Goal: Task Accomplishment & Management: Complete application form

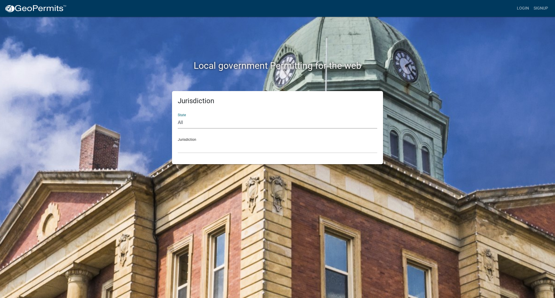
click at [237, 123] on select "All Colorado Georgia Indiana Iowa Kansas Minnesota Ohio South Carolina Wisconsin" at bounding box center [278, 123] width 200 height 12
select select "Minnesota"
click at [178, 117] on select "All Colorado Georgia Indiana Iowa Kansas Minnesota Ohio South Carolina Wisconsin" at bounding box center [278, 123] width 200 height 12
click at [218, 150] on select "Becker County, Minnesota Benton County, Minnesota Carlton County, Minnesota Cit…" at bounding box center [278, 147] width 200 height 12
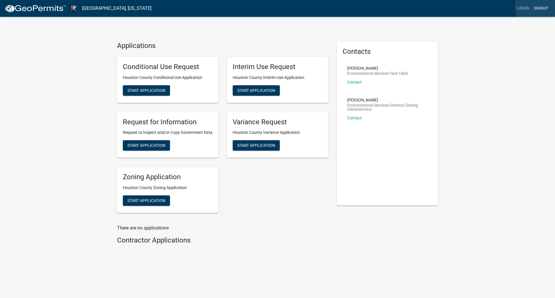
click at [539, 6] on link "Signup" at bounding box center [541, 8] width 19 height 11
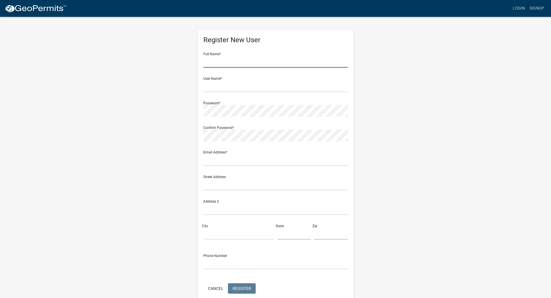
click at [264, 62] on input "text" at bounding box center [275, 62] width 145 height 12
type input "Melissa"
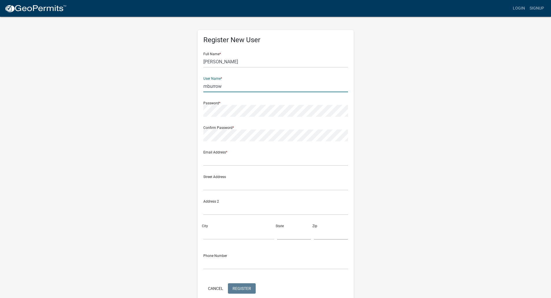
type input "mburrow"
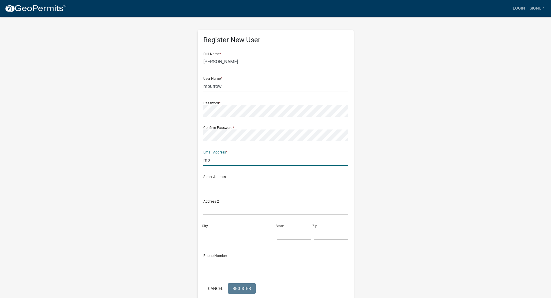
type input "mburrow@hocomn.gov"
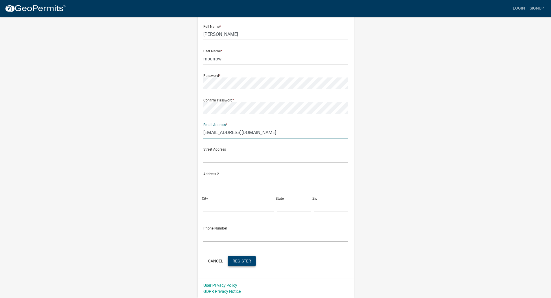
click at [242, 261] on span "Register" at bounding box center [242, 261] width 19 height 5
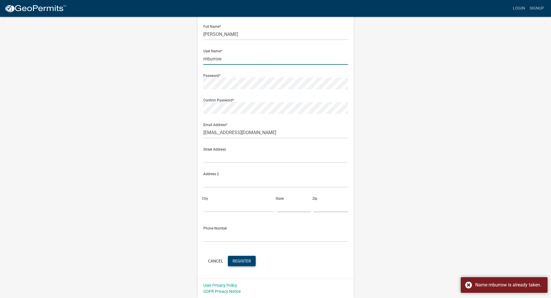
click at [231, 59] on input "mburrow" at bounding box center [275, 59] width 145 height 12
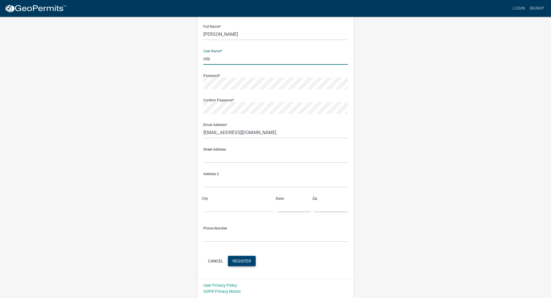
type input "m"
type input "MelissaB"
click at [244, 263] on span "Register" at bounding box center [242, 261] width 19 height 5
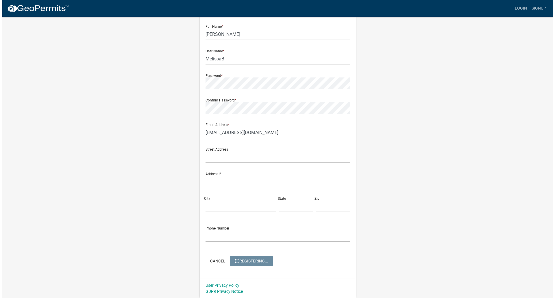
scroll to position [0, 0]
